Goal: Task Accomplishment & Management: Complete application form

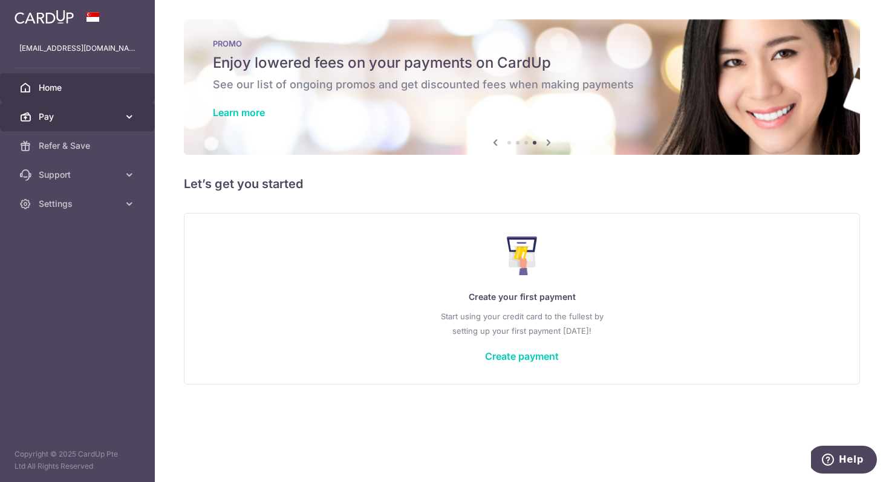
click at [68, 115] on span "Pay" at bounding box center [79, 117] width 80 height 12
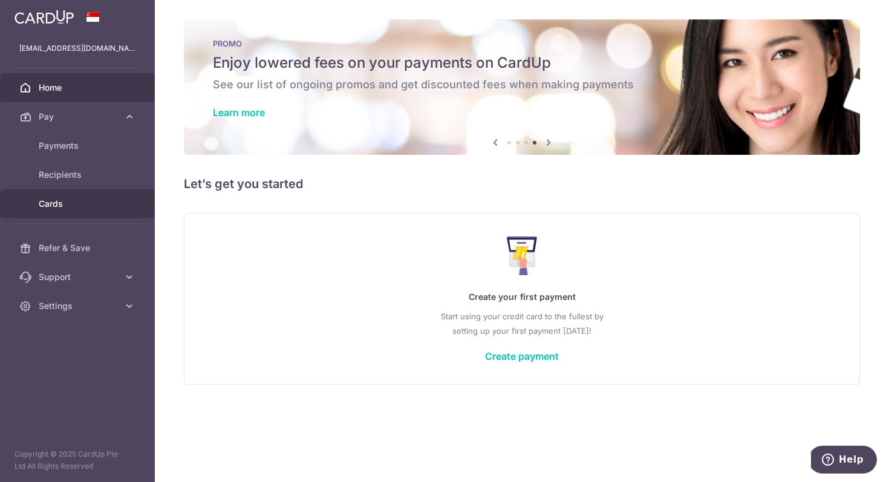
click at [67, 209] on span "Cards" at bounding box center [79, 204] width 80 height 12
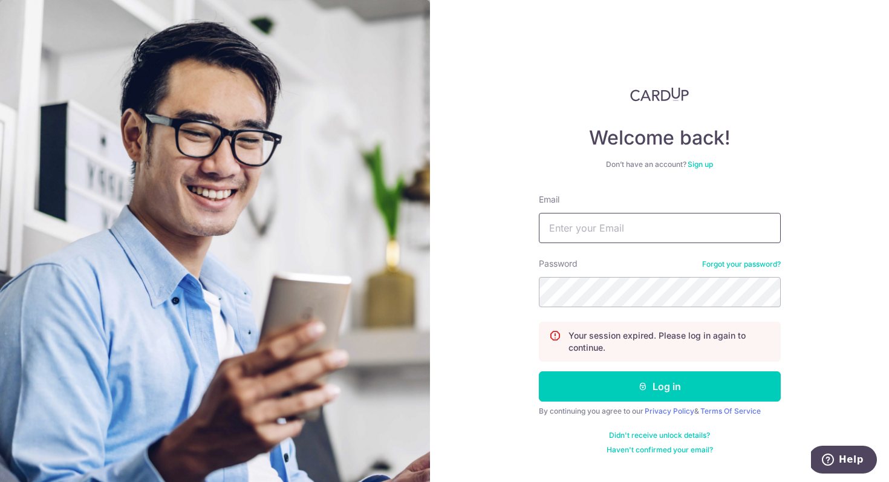
click at [652, 233] on input "Email" at bounding box center [660, 228] width 242 height 30
type input "Zhenxilye@hotmail.com"
click at [539, 371] on button "Log in" at bounding box center [660, 386] width 242 height 30
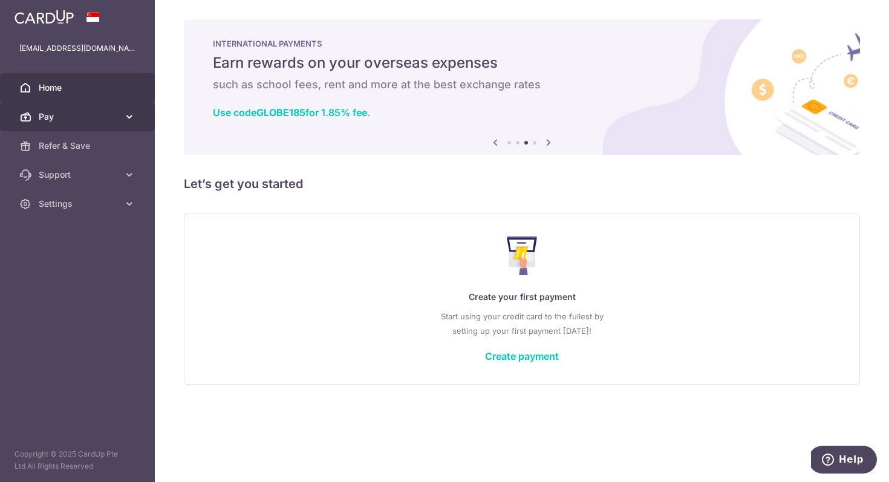
click at [91, 123] on link "Pay" at bounding box center [77, 116] width 155 height 29
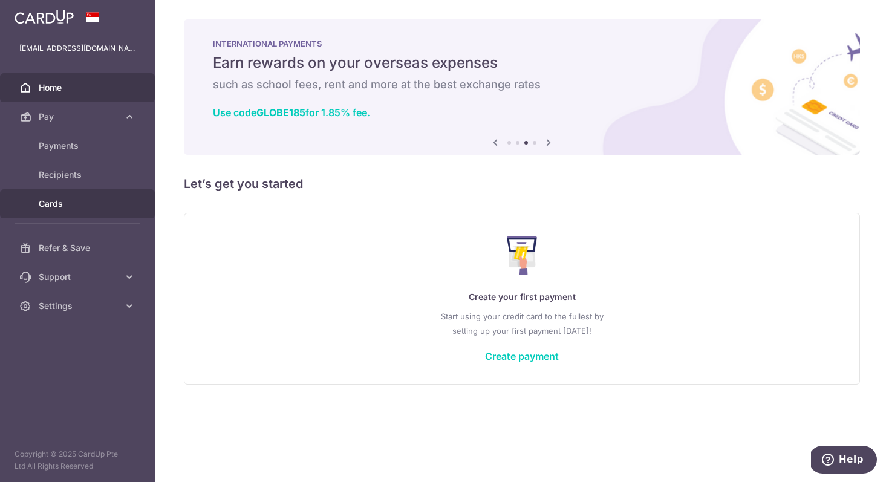
click at [59, 201] on span "Cards" at bounding box center [79, 204] width 80 height 12
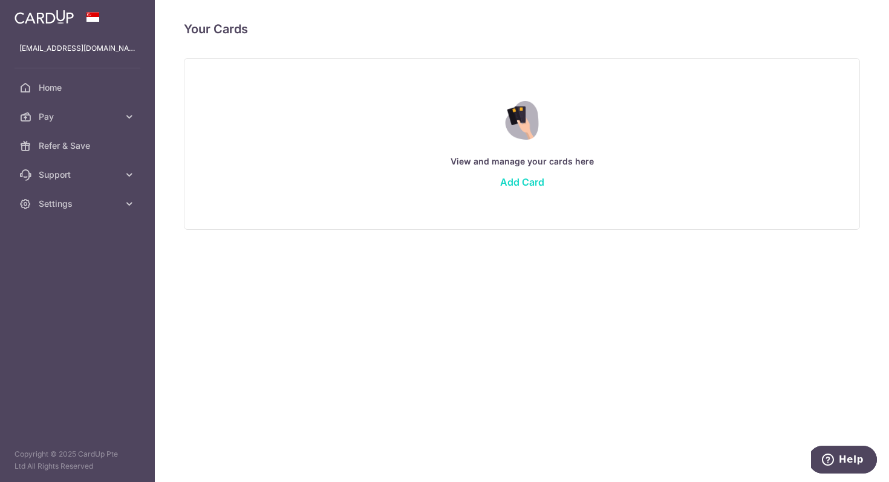
click at [522, 181] on link "Add Card" at bounding box center [522, 182] width 44 height 12
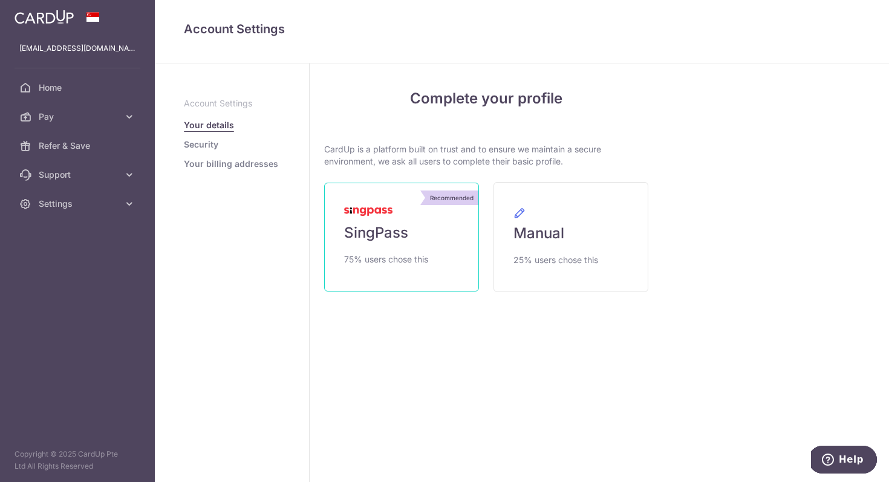
click at [426, 219] on link "Recommended SingPass 75% users chose this" at bounding box center [401, 237] width 155 height 109
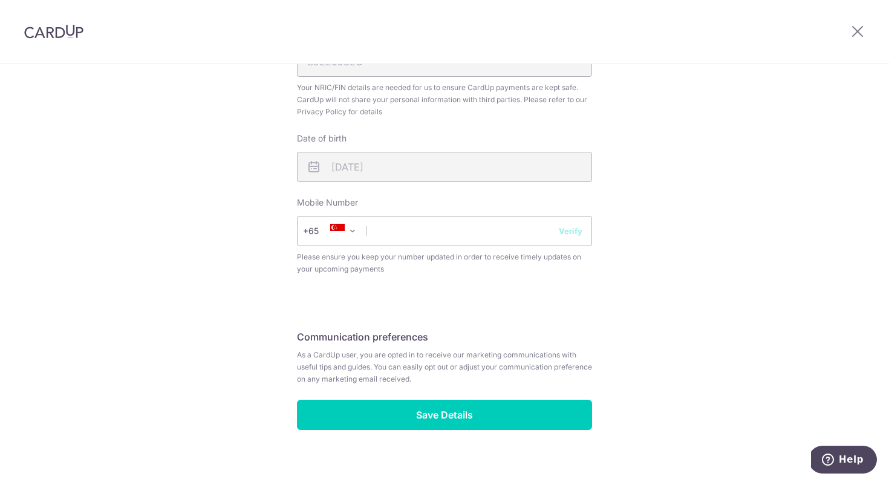
scroll to position [412, 0]
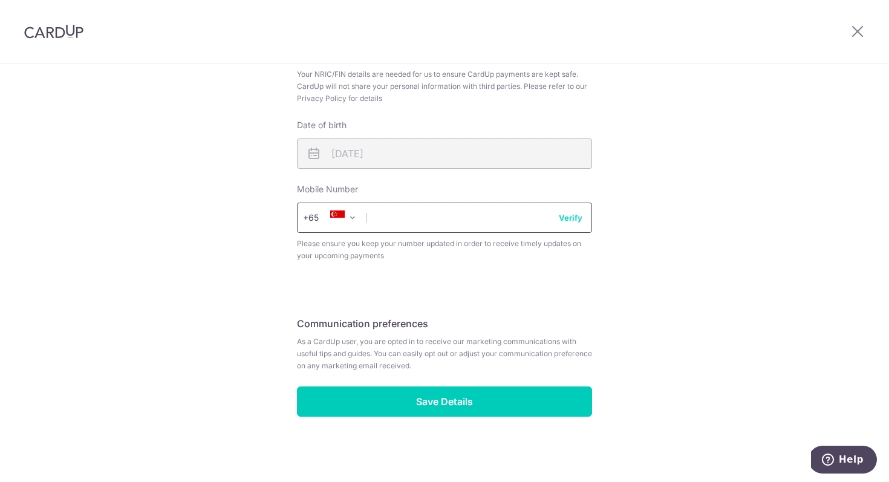
click at [440, 214] on input "text" at bounding box center [444, 218] width 295 height 30
type input "82338905"
click at [580, 214] on button "Verify" at bounding box center [571, 218] width 24 height 12
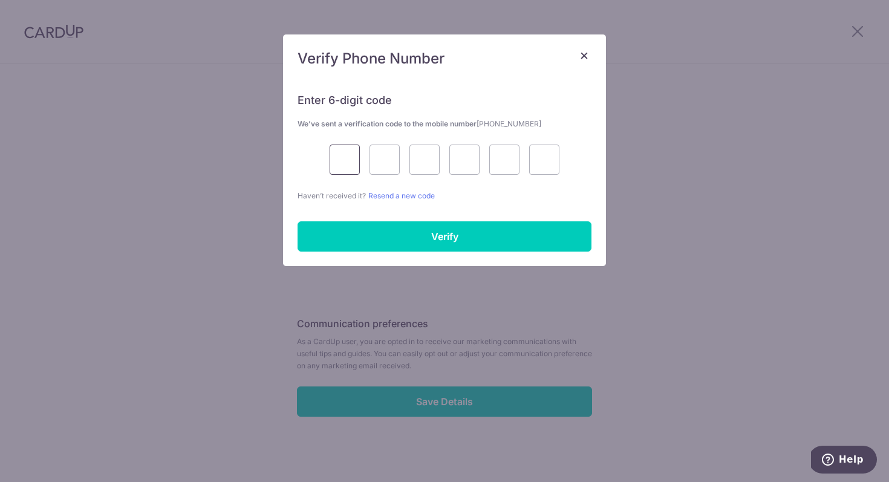
click at [348, 159] on input "text" at bounding box center [345, 159] width 30 height 30
type input "5"
type input "3"
type input "7"
type input "2"
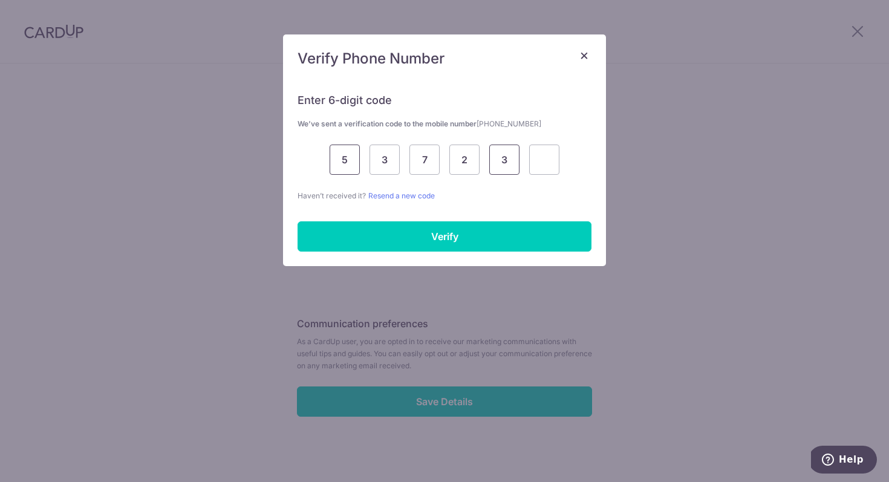
type input "3"
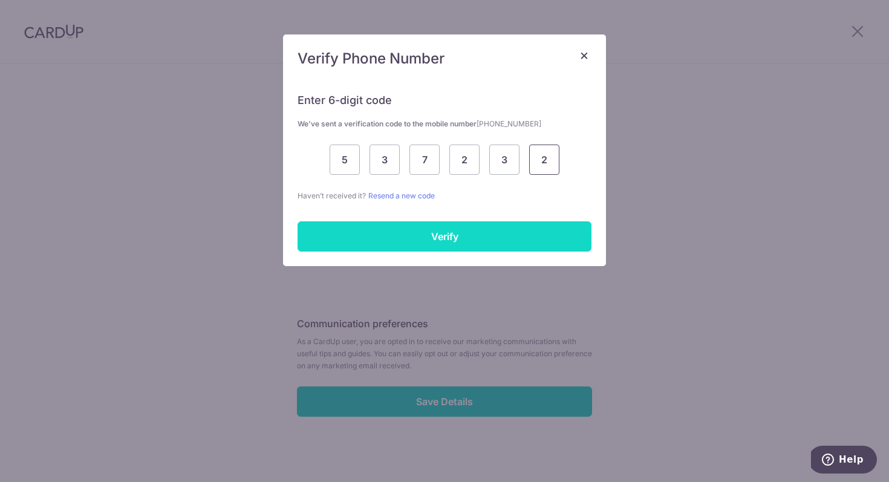
type input "2"
click at [398, 235] on input "Verify" at bounding box center [444, 236] width 294 height 30
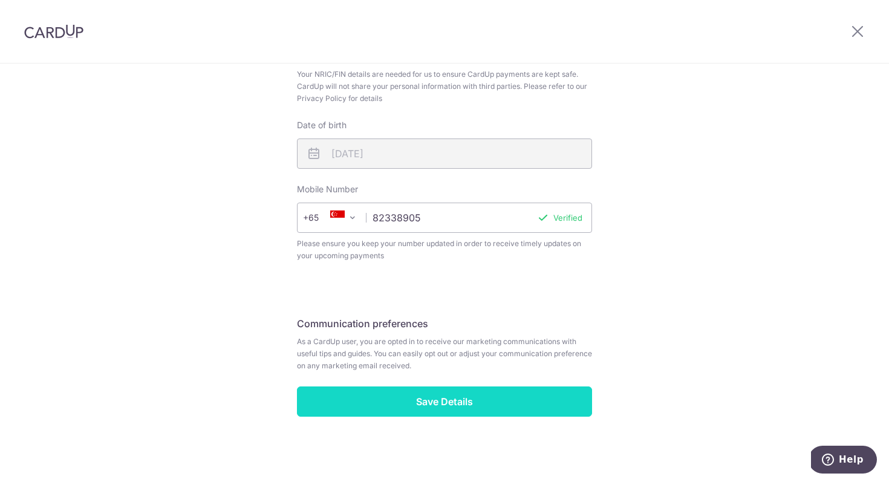
click at [451, 401] on input "Save Details" at bounding box center [444, 401] width 295 height 30
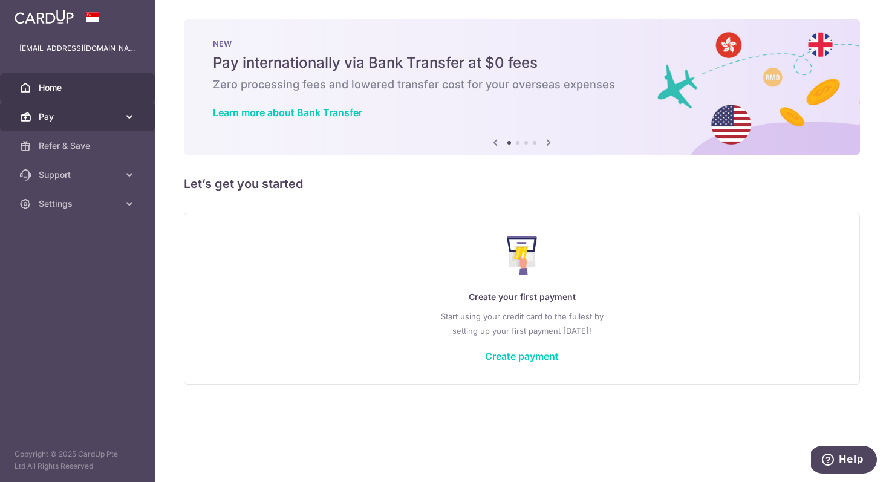
click at [105, 115] on span "Pay" at bounding box center [79, 117] width 80 height 12
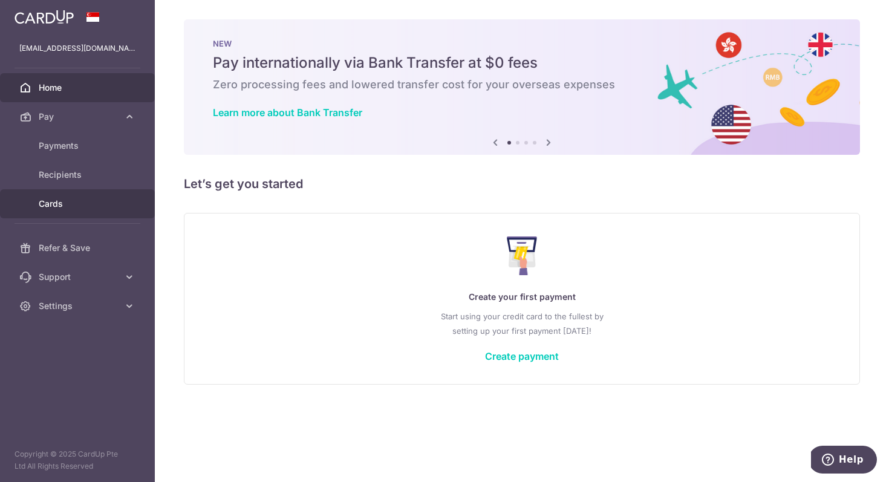
click at [62, 210] on link "Cards" at bounding box center [77, 203] width 155 height 29
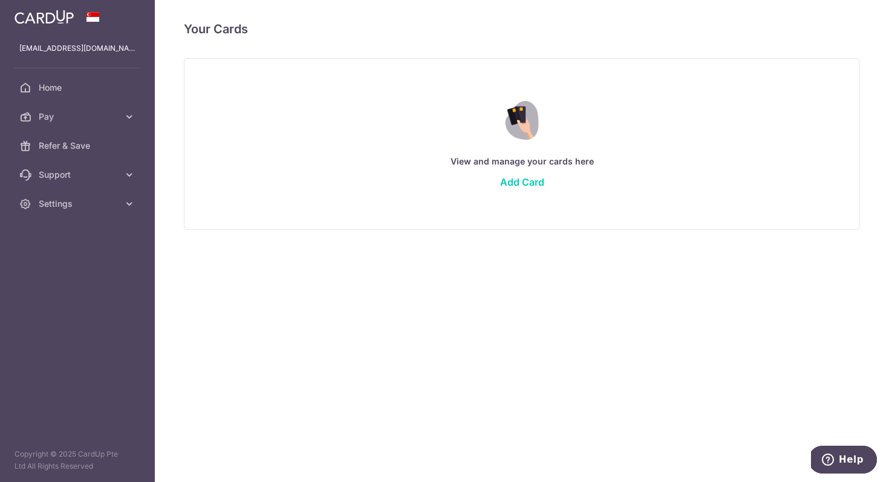
click at [517, 190] on div "View and manage your cards here Add Card" at bounding box center [522, 143] width 646 height 105
click at [519, 183] on link "Add Card" at bounding box center [522, 182] width 44 height 12
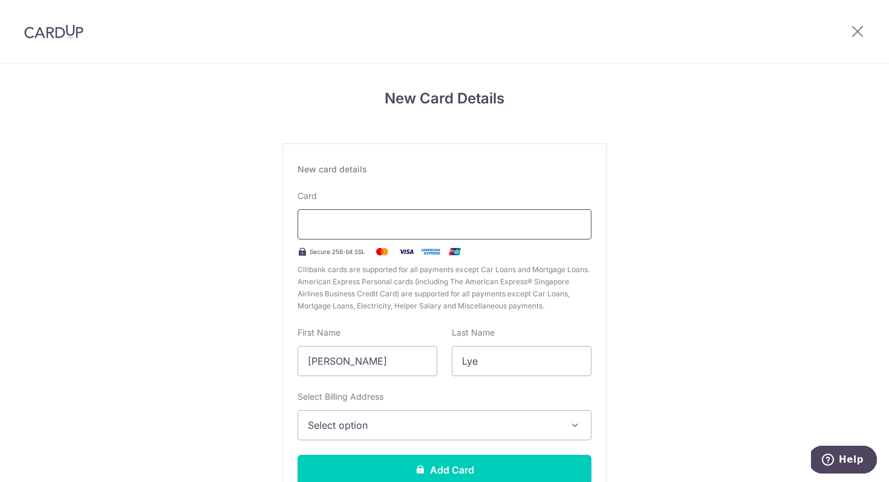
click at [467, 234] on div at bounding box center [444, 224] width 294 height 30
click at [756, 211] on div "New Card Details New card details Card Secure 256-bit SSL Citibank cards are su…" at bounding box center [444, 317] width 889 height 508
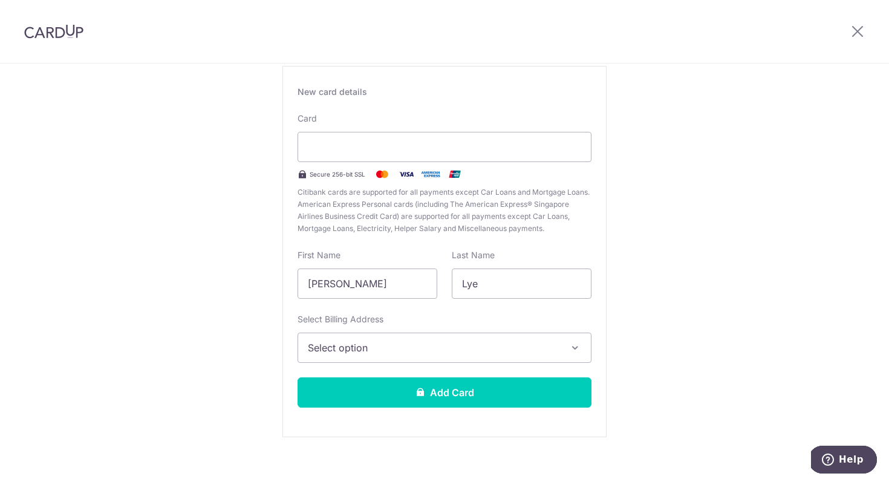
scroll to position [89, 0]
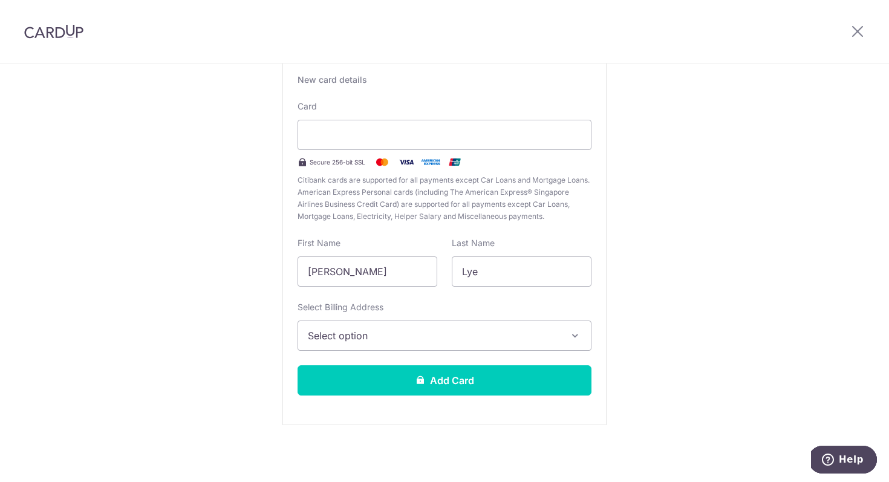
click at [502, 337] on span "Select option" at bounding box center [434, 335] width 252 height 15
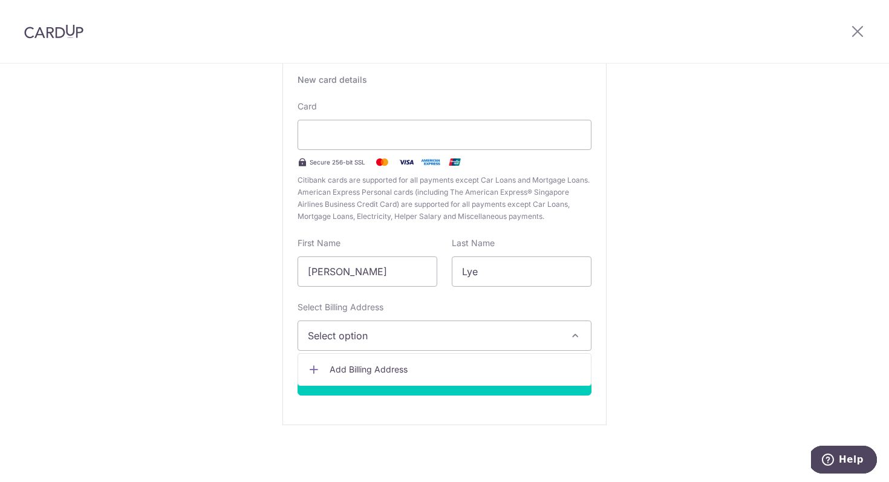
click at [461, 372] on span "Add Billing Address" at bounding box center [456, 369] width 252 height 12
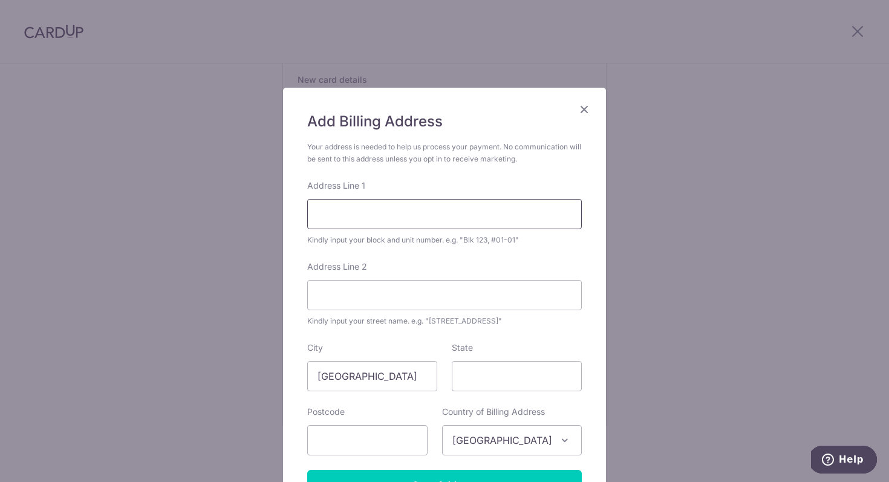
click at [419, 218] on input "Address Line 1" at bounding box center [444, 214] width 274 height 30
type input "167 Petir Road"
type input "16-146"
type input "670167"
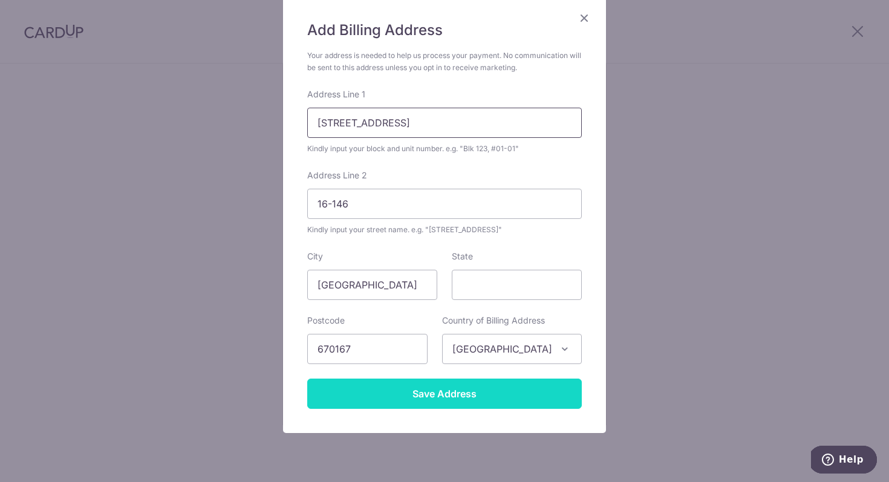
scroll to position [104, 0]
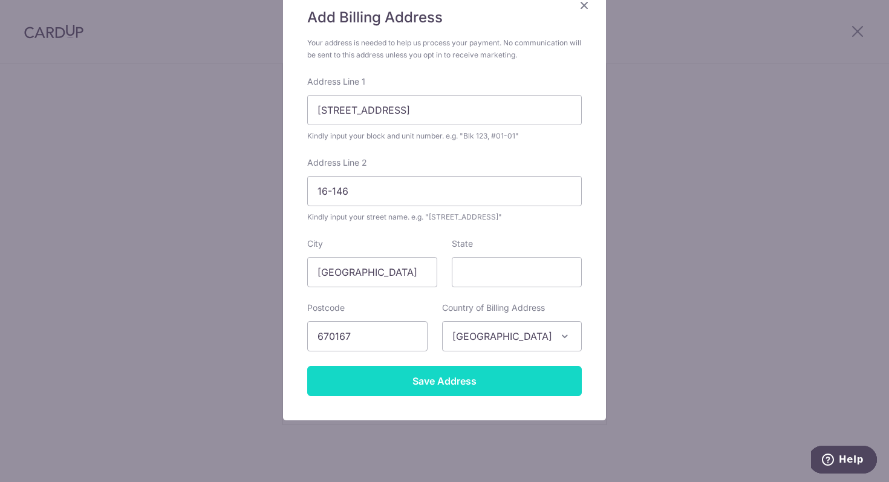
click at [536, 395] on input "Save Address" at bounding box center [444, 381] width 274 height 30
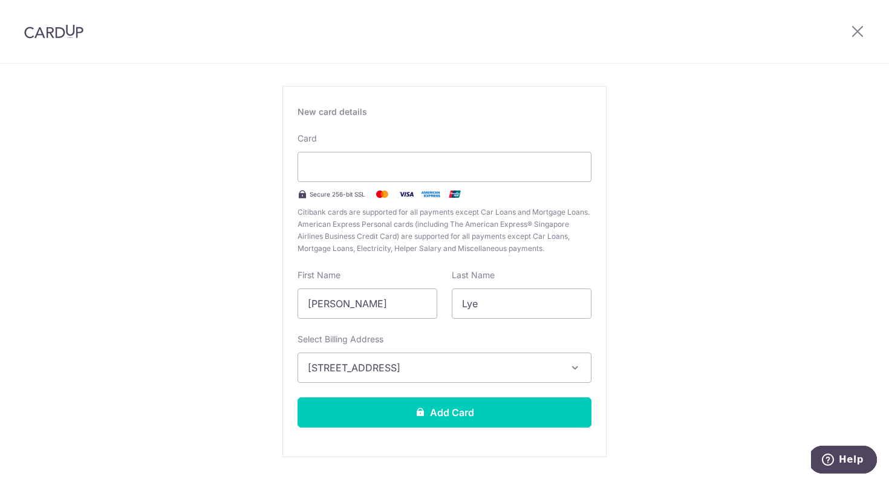
scroll to position [46, 0]
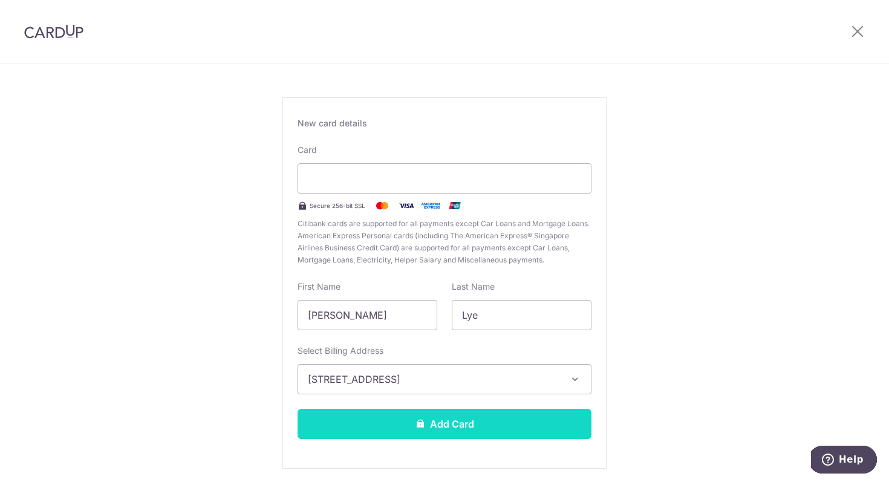
click at [420, 419] on icon at bounding box center [420, 423] width 10 height 10
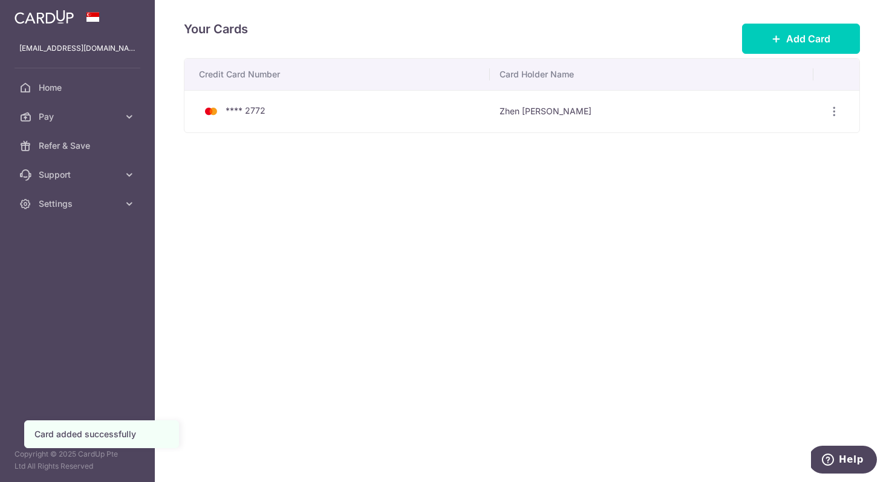
click at [336, 225] on div "Your Cards Add Card Credit Card Number Card Holder Name **** 2772 Zhen Xi Lye V…" at bounding box center [522, 241] width 734 height 482
click at [105, 121] on span "Pay" at bounding box center [79, 117] width 80 height 12
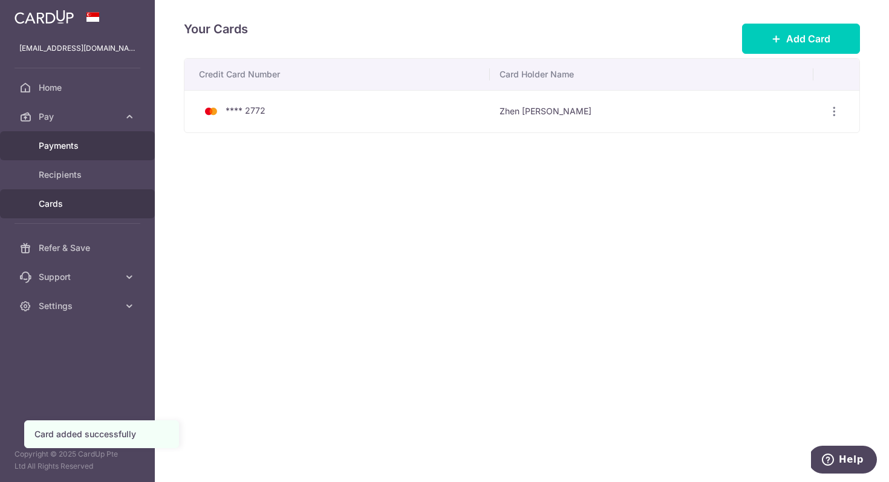
click at [85, 146] on span "Payments" at bounding box center [79, 146] width 80 height 12
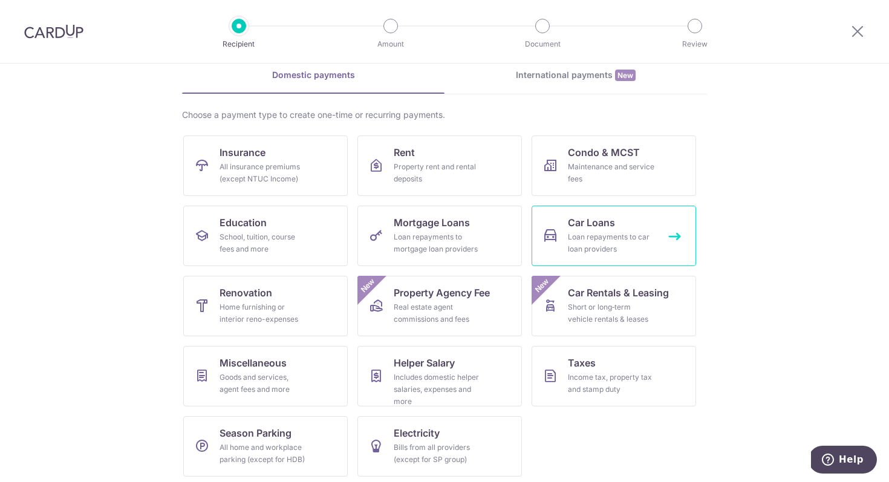
scroll to position [59, 0]
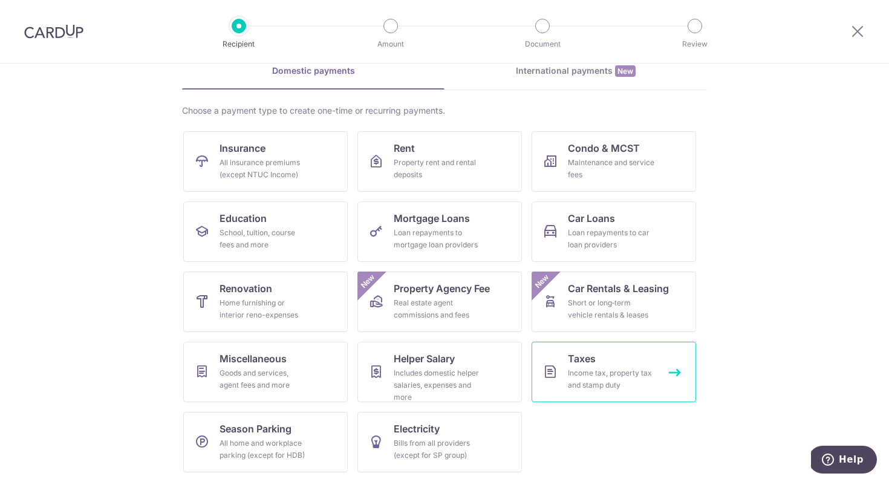
click at [638, 349] on link "Taxes Income tax, property tax and stamp duty" at bounding box center [613, 372] width 164 height 60
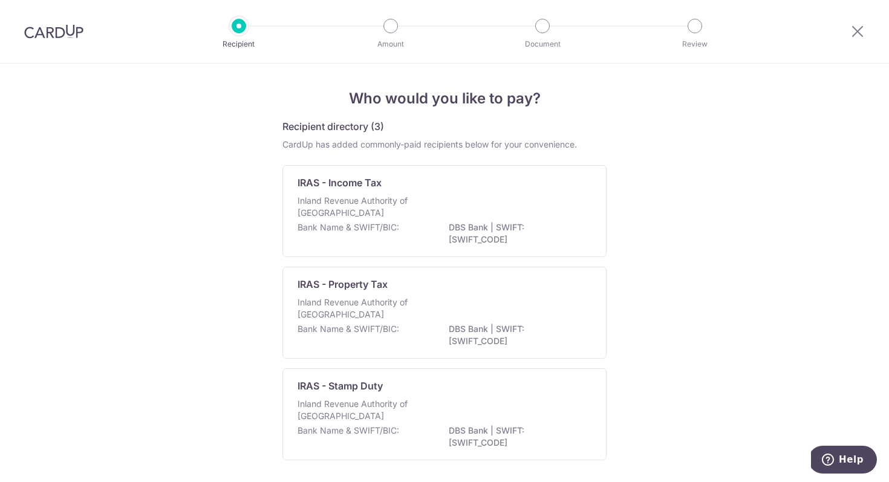
scroll to position [37, 0]
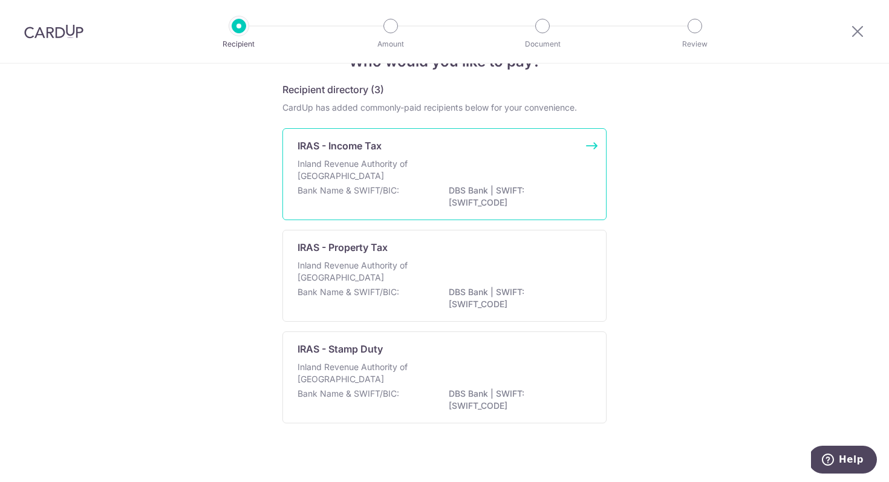
click at [531, 174] on div "Inland Revenue Authority of Singapore" at bounding box center [444, 171] width 294 height 27
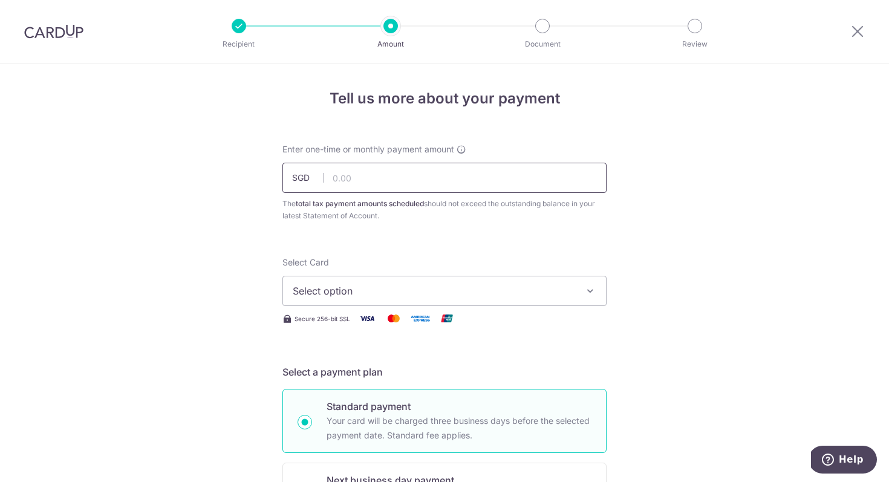
click at [464, 181] on input "text" at bounding box center [444, 178] width 324 height 30
type input "1,076.04"
click at [476, 286] on span "Select option" at bounding box center [434, 291] width 282 height 15
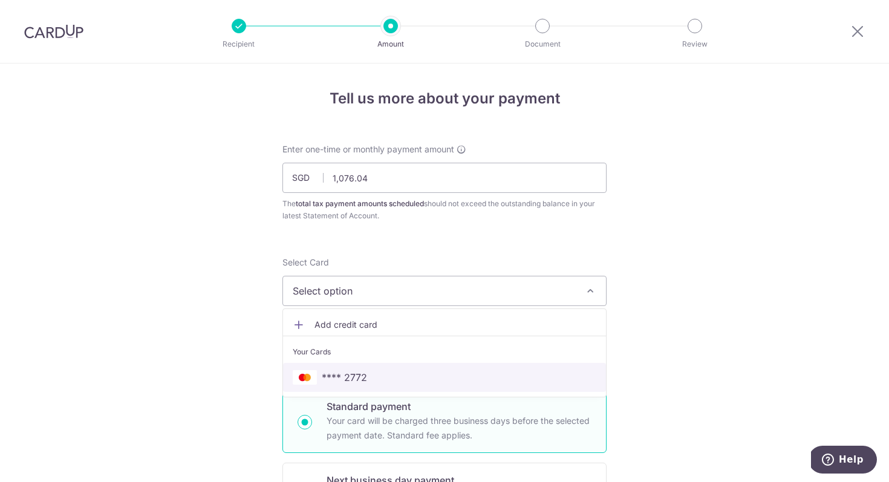
click at [409, 377] on span "**** 2772" at bounding box center [445, 377] width 304 height 15
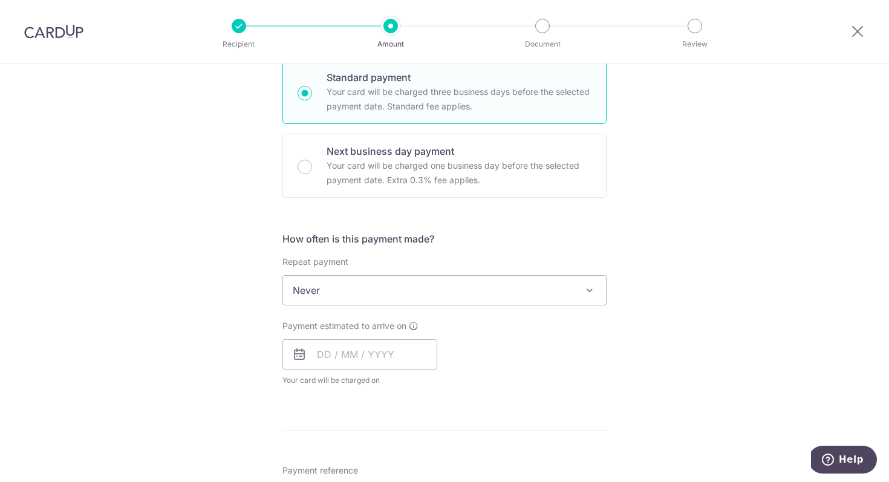
scroll to position [330, 0]
click at [403, 356] on input "text" at bounding box center [359, 354] width 155 height 30
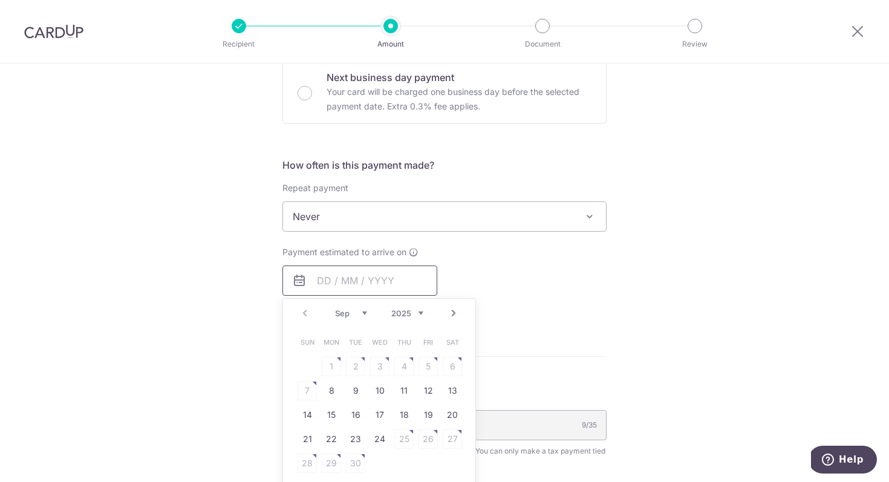
scroll to position [414, 0]
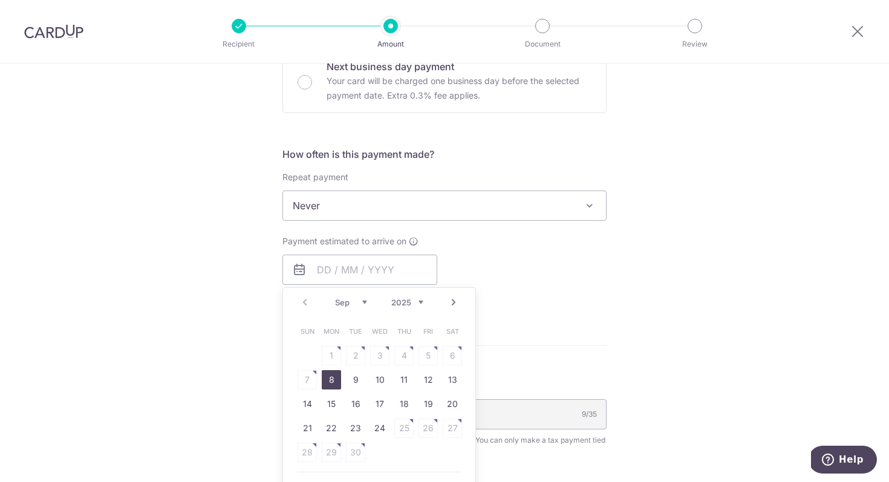
click at [333, 382] on link "8" at bounding box center [331, 379] width 19 height 19
type input "08/09/2025"
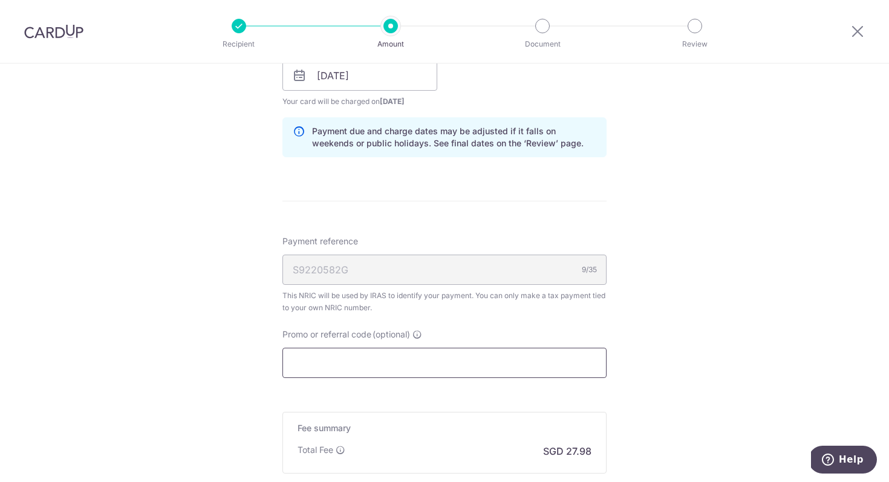
scroll to position [754, 0]
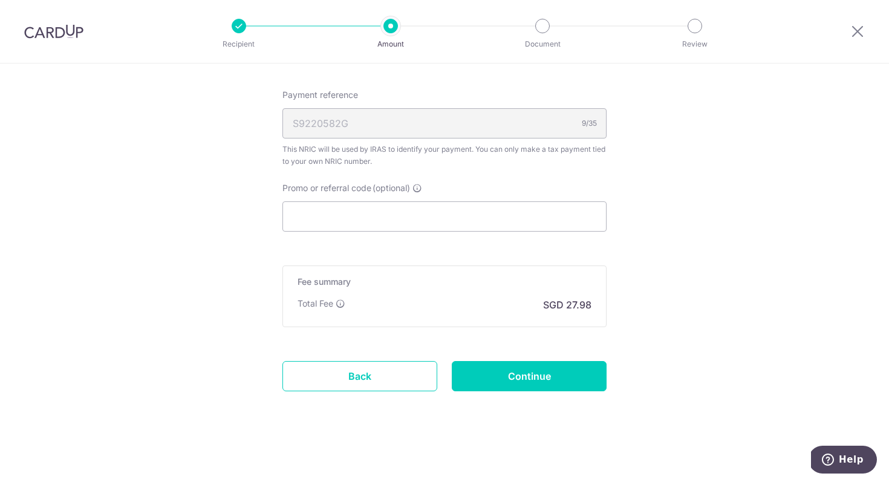
click at [531, 379] on input "Continue" at bounding box center [529, 376] width 155 height 30
type input "Create Schedule"
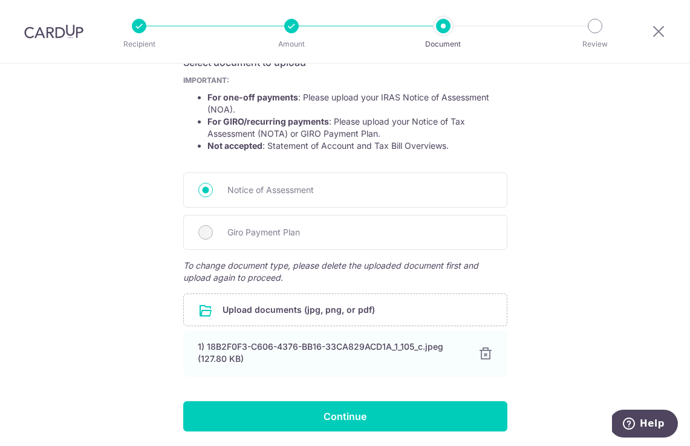
scroll to position [238, 0]
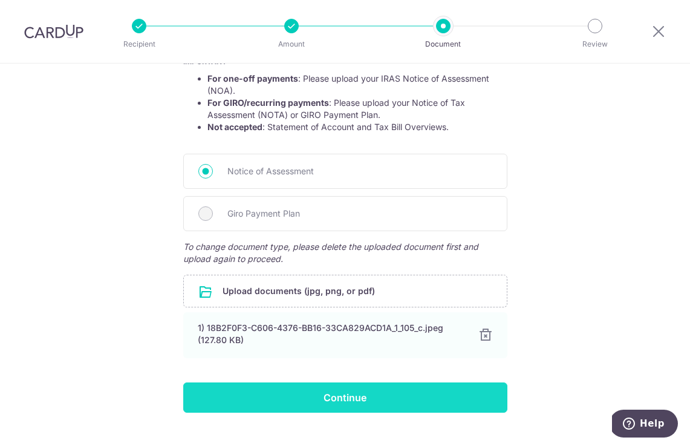
click at [376, 402] on input "Continue" at bounding box center [345, 397] width 324 height 30
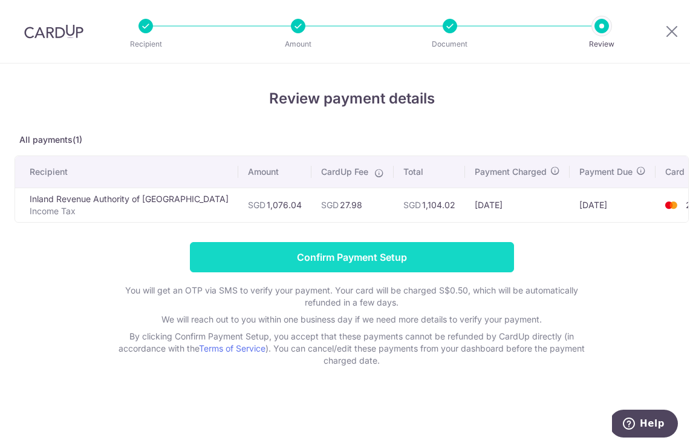
click at [406, 263] on input "Confirm Payment Setup" at bounding box center [352, 257] width 324 height 30
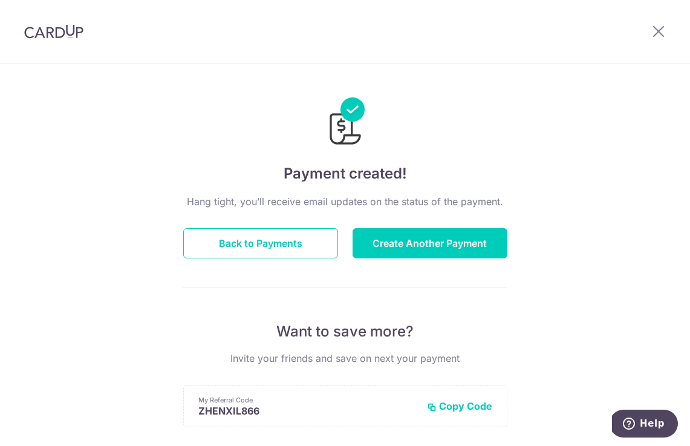
click at [64, 32] on img at bounding box center [53, 31] width 59 height 15
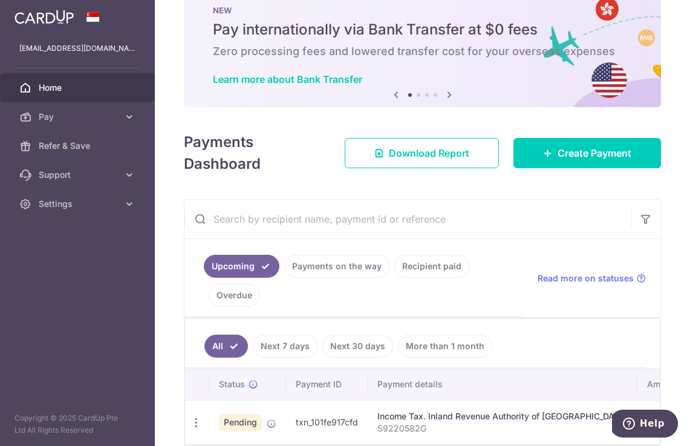
scroll to position [91, 0]
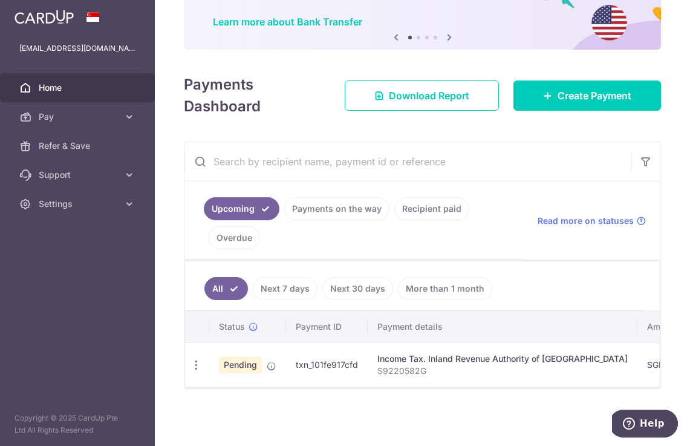
click at [481, 353] on div "Income Tax. Inland Revenue Authority of [GEOGRAPHIC_DATA]" at bounding box center [502, 358] width 250 height 12
click at [232, 363] on span "Pending" at bounding box center [240, 364] width 43 height 17
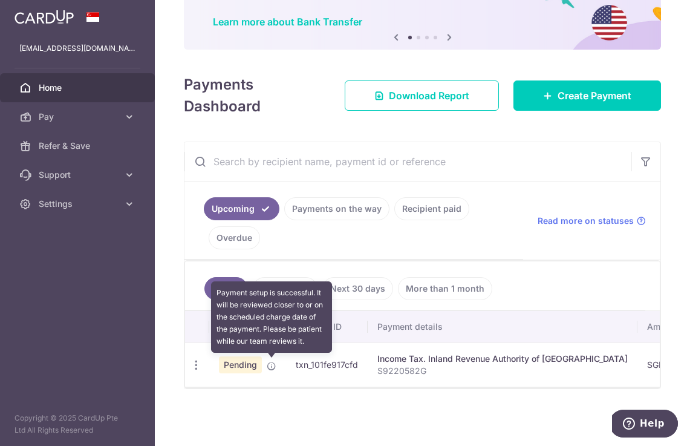
click at [267, 370] on icon at bounding box center [272, 366] width 10 height 10
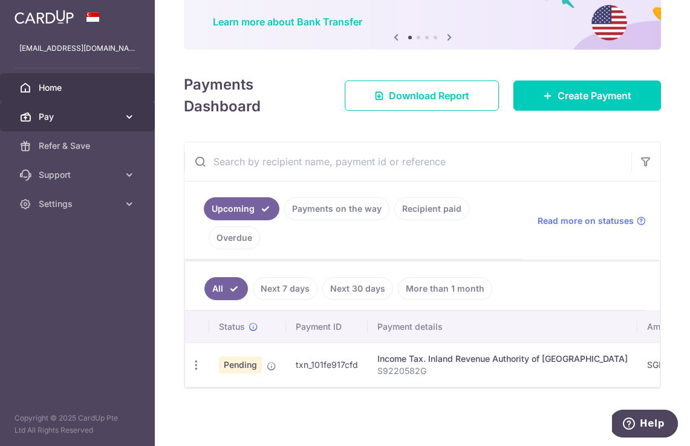
click at [111, 111] on span "Pay" at bounding box center [79, 117] width 80 height 12
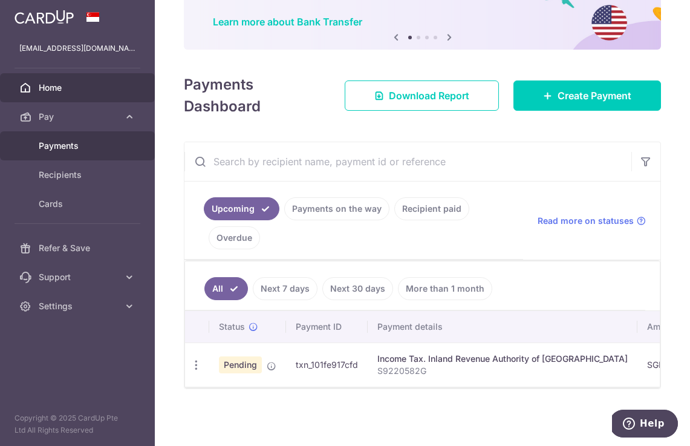
click at [86, 139] on link "Payments" at bounding box center [77, 145] width 155 height 29
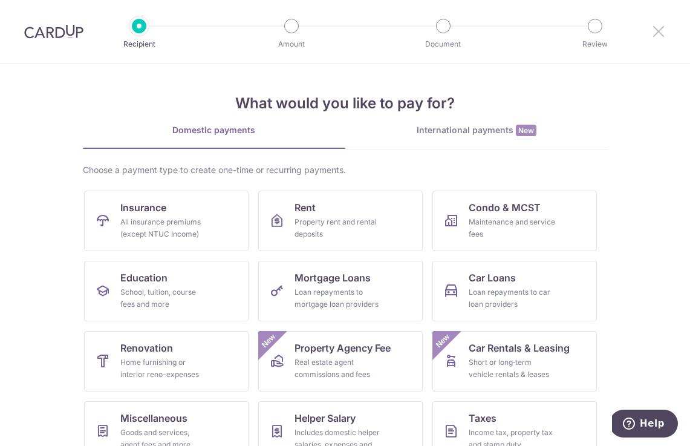
click at [656, 33] on icon at bounding box center [658, 31] width 15 height 15
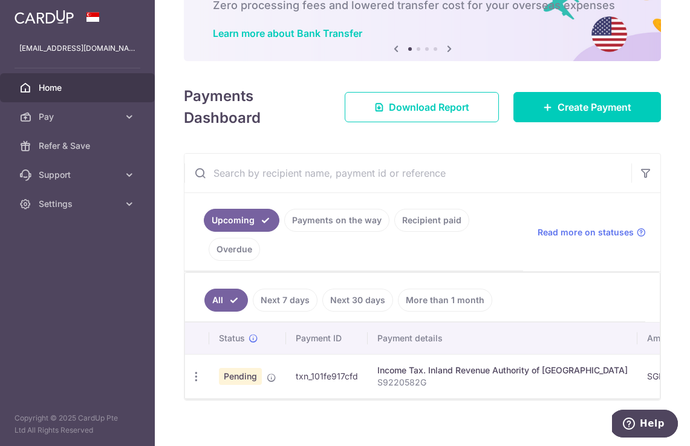
scroll to position [83, 0]
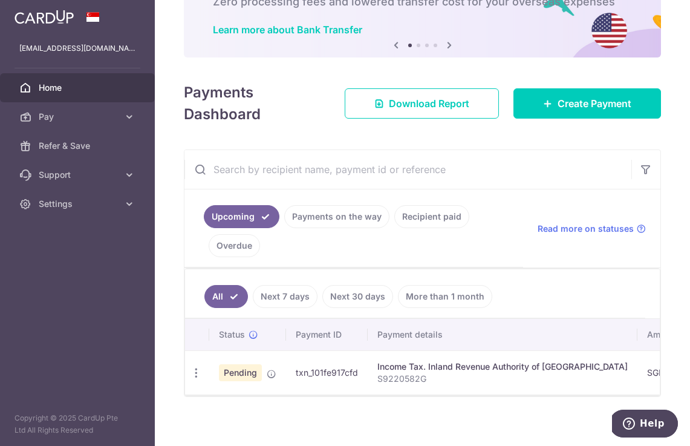
click at [301, 305] on link "Next 7 days" at bounding box center [285, 296] width 65 height 23
click at [357, 285] on link "Next 30 days" at bounding box center [357, 296] width 71 height 23
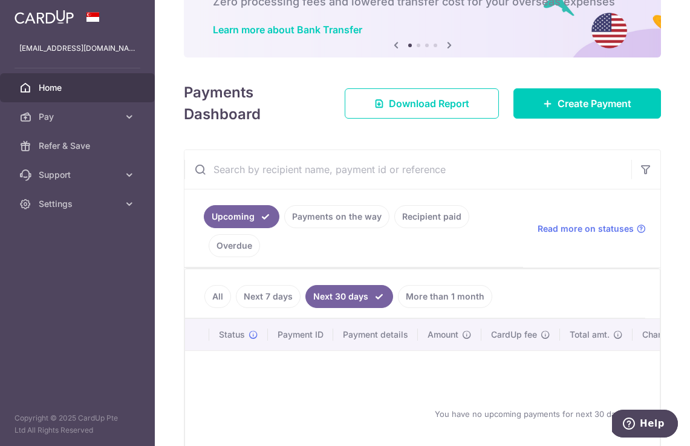
click at [437, 294] on link "More than 1 month" at bounding box center [445, 296] width 94 height 23
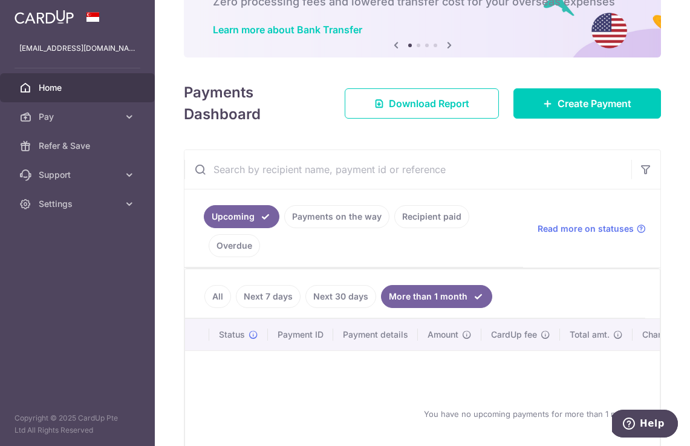
click at [262, 301] on link "Next 7 days" at bounding box center [268, 296] width 65 height 23
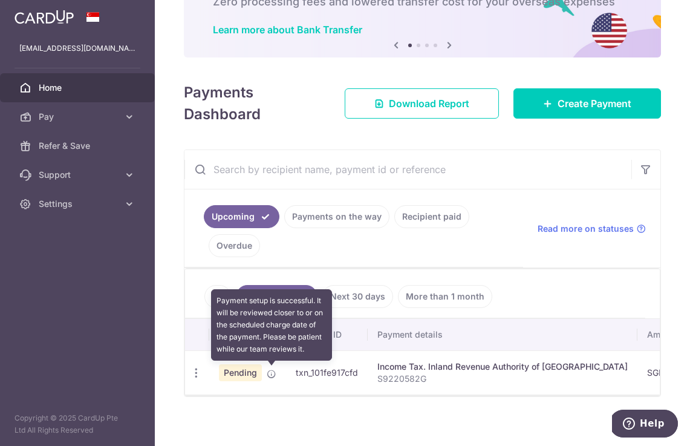
click at [271, 375] on icon at bounding box center [272, 374] width 10 height 10
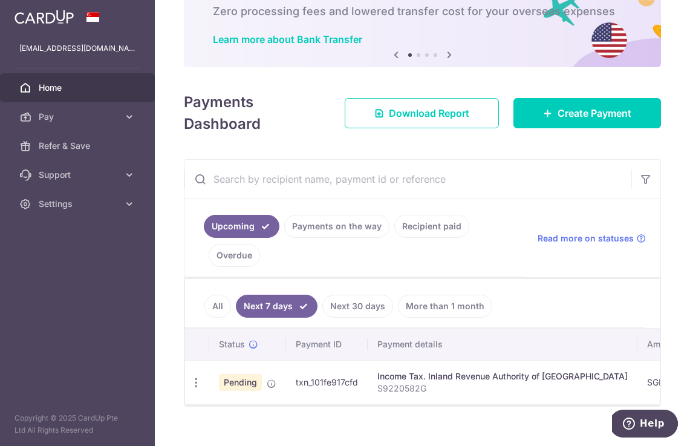
scroll to position [91, 0]
